Goal: Information Seeking & Learning: Learn about a topic

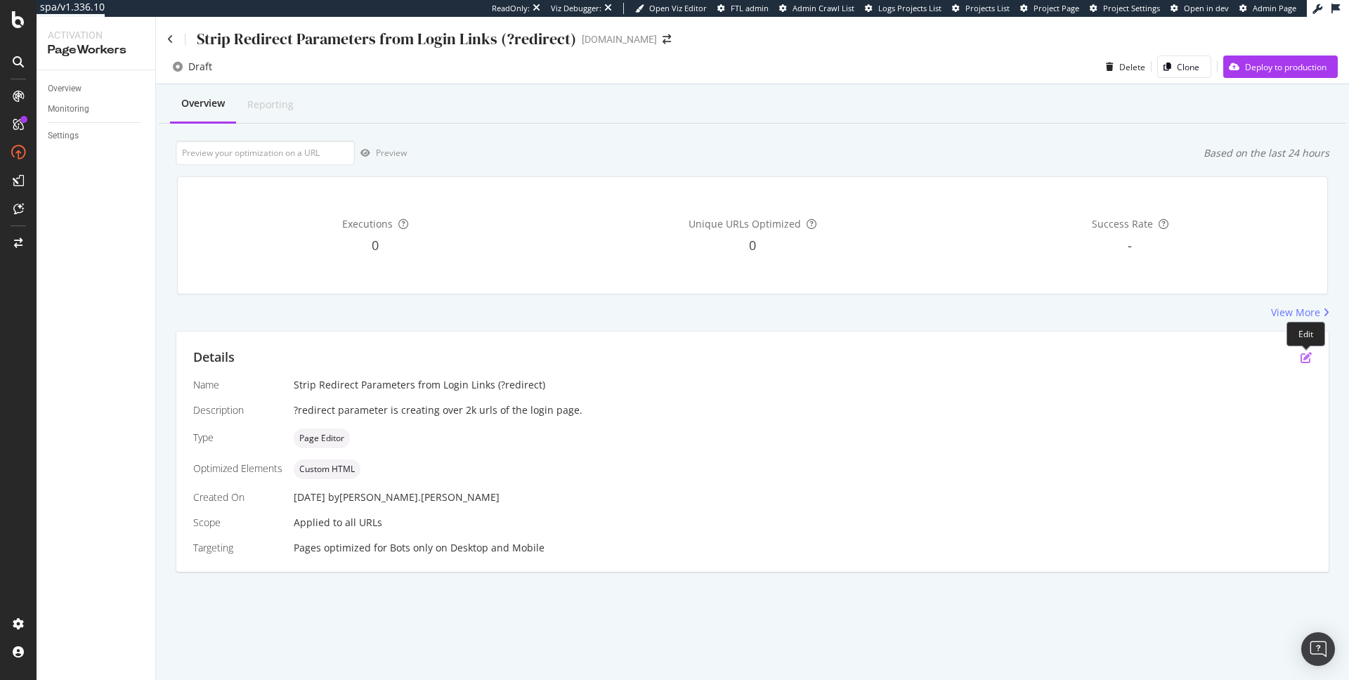
click at [1311, 358] on icon "pen-to-square" at bounding box center [1306, 357] width 11 height 11
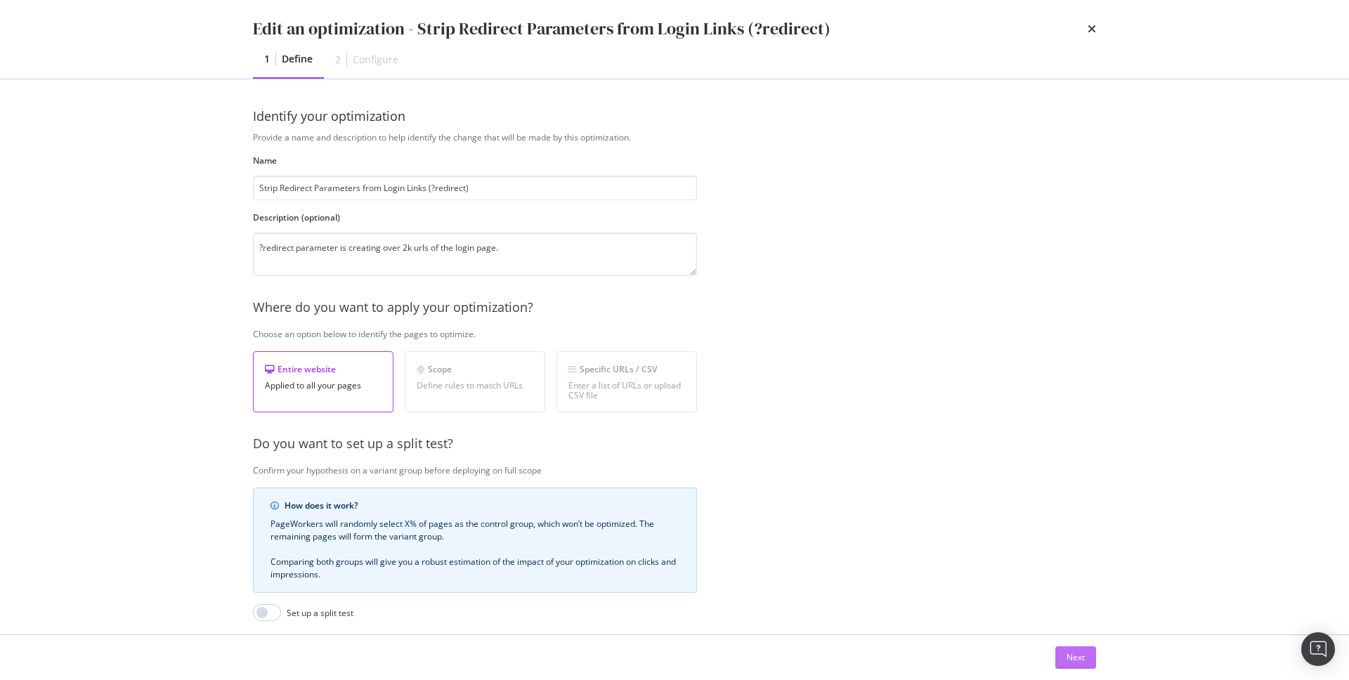
click at [1072, 657] on div "Next" at bounding box center [1076, 657] width 18 height 12
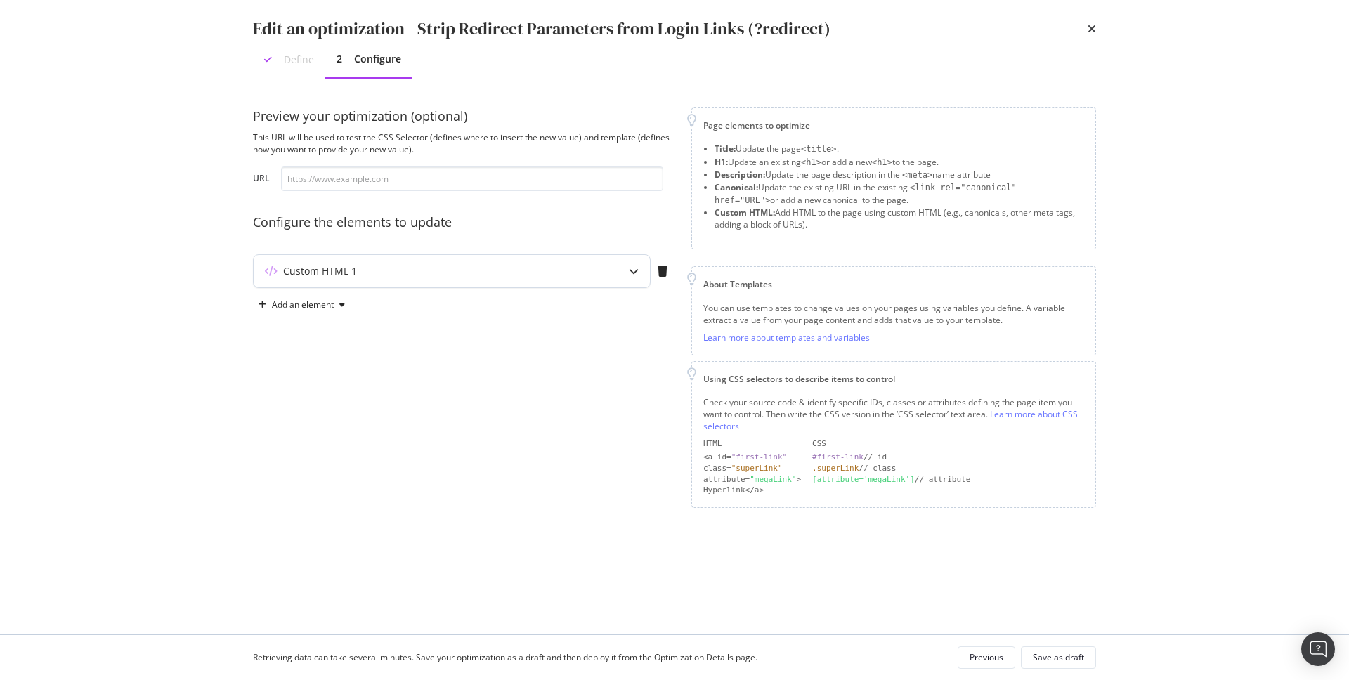
click at [495, 279] on div "Custom HTML 1" at bounding box center [452, 271] width 396 height 32
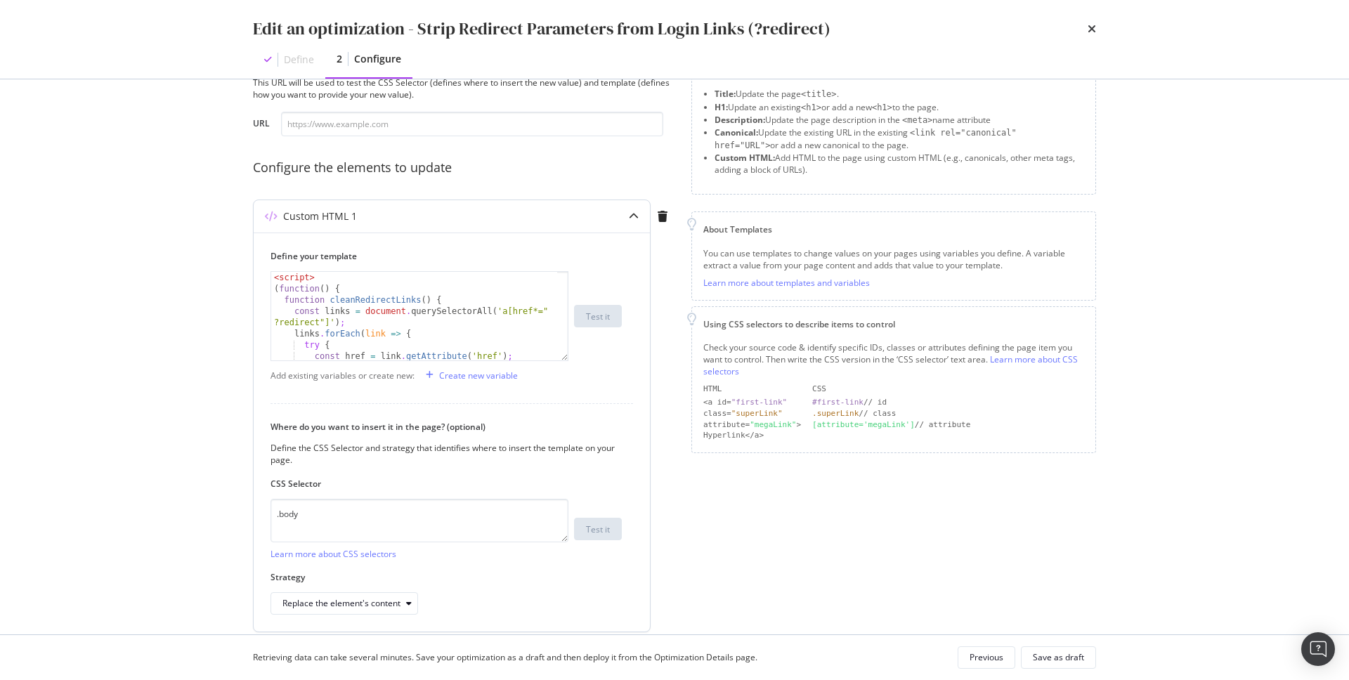
scroll to position [45, 0]
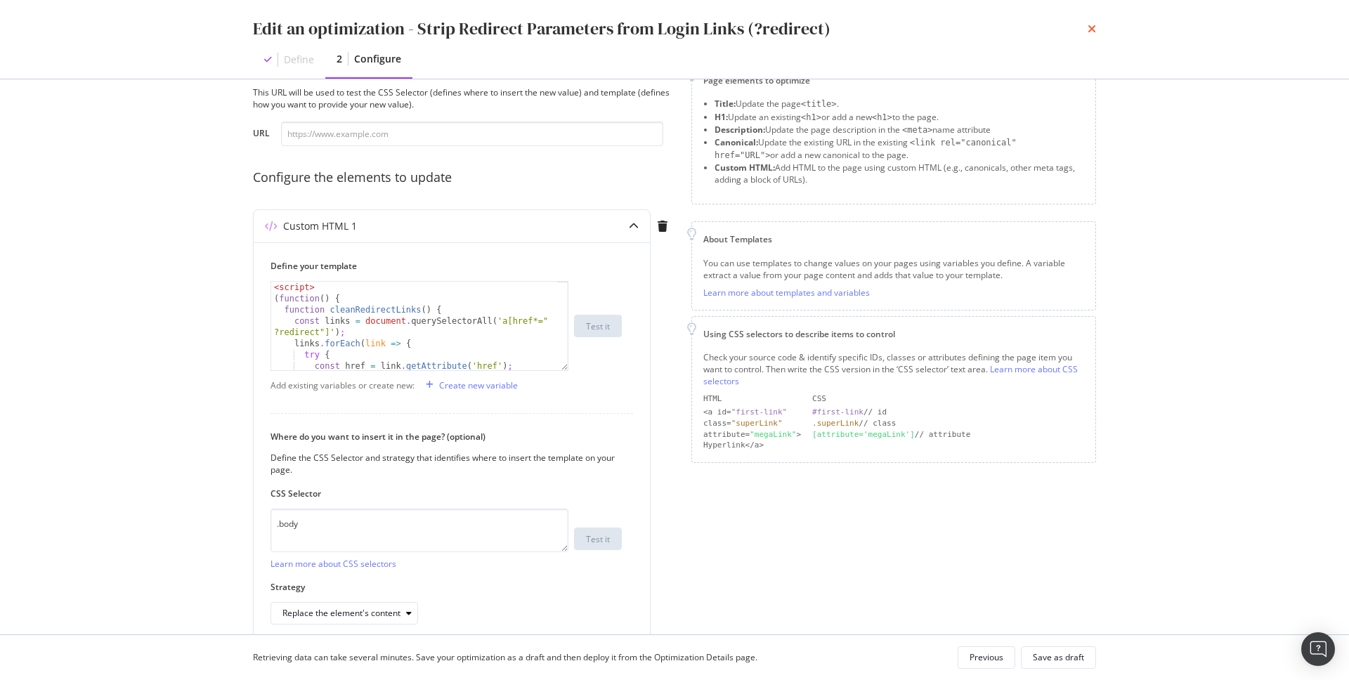
click at [1092, 31] on icon "times" at bounding box center [1092, 28] width 8 height 11
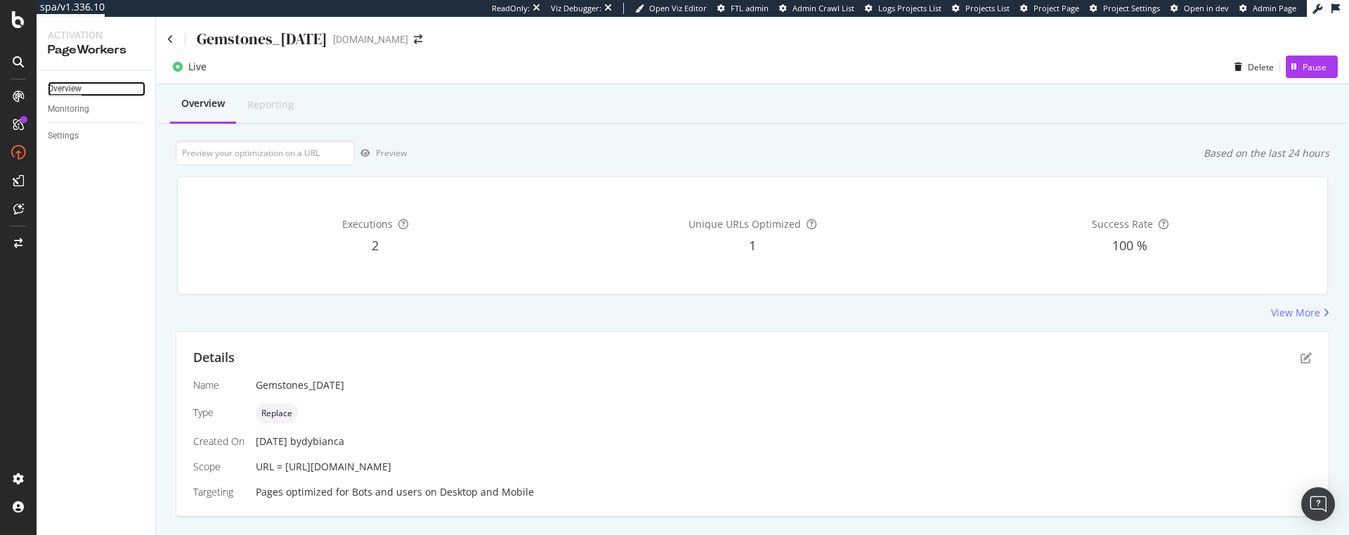
click at [72, 90] on div "Overview" at bounding box center [65, 89] width 34 height 15
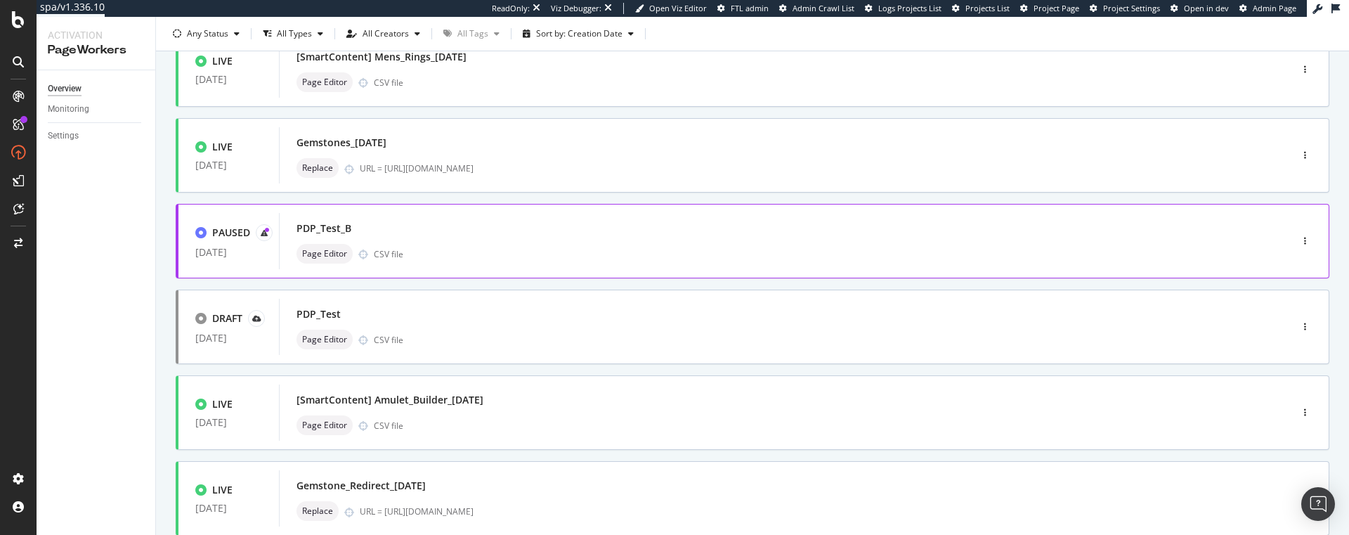
scroll to position [206, 0]
